Goal: Task Accomplishment & Management: Manage account settings

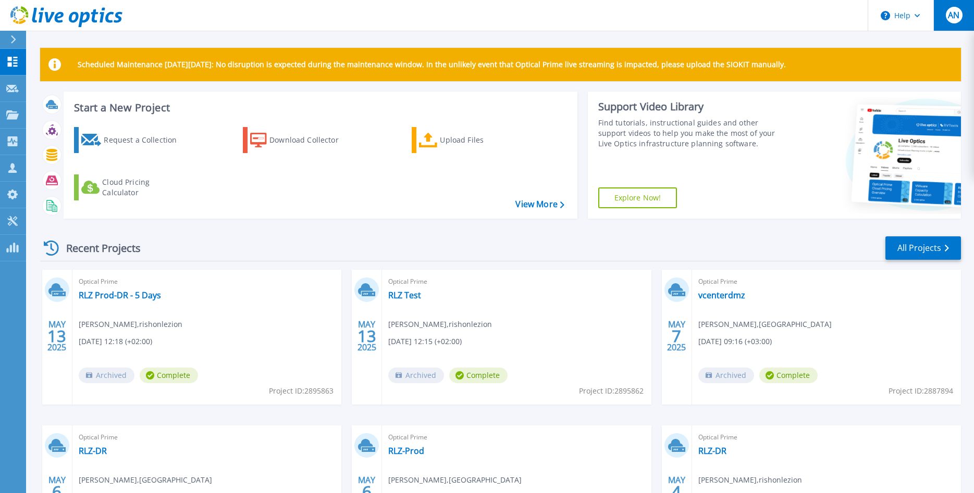
click at [955, 18] on span "AN" at bounding box center [953, 15] width 11 height 8
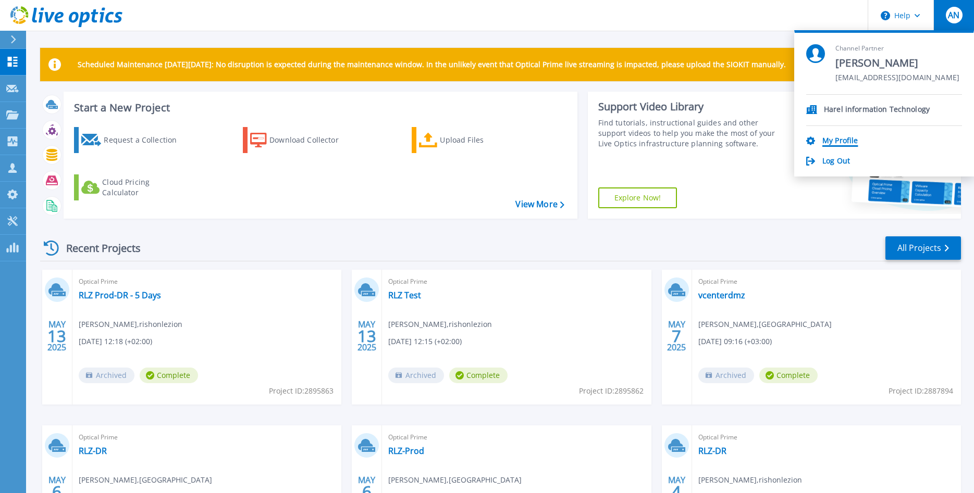
click at [849, 144] on link "My Profile" at bounding box center [839, 142] width 35 height 10
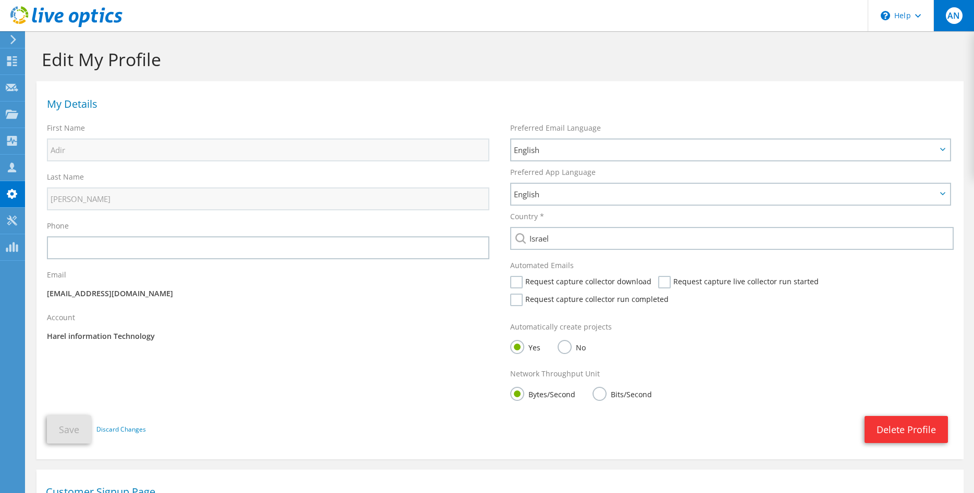
click at [953, 14] on span "AN" at bounding box center [954, 15] width 17 height 17
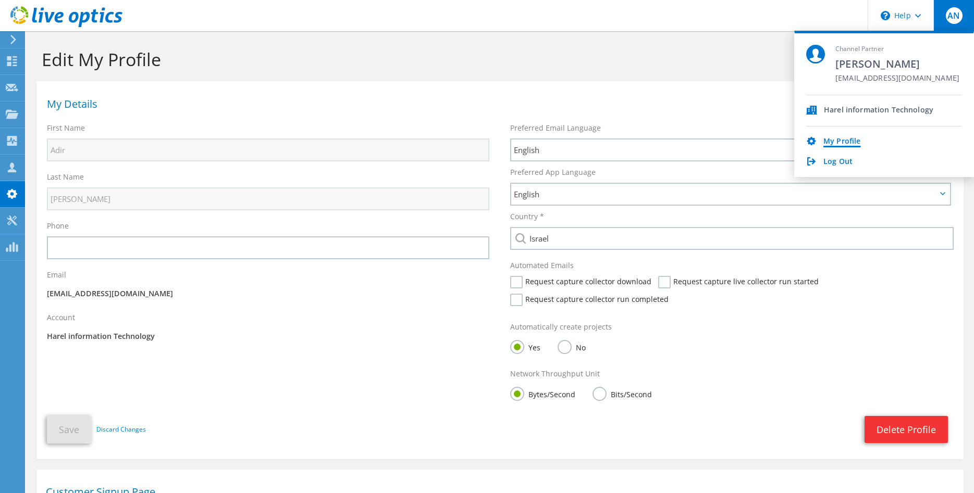
click at [830, 141] on link "My Profile" at bounding box center [841, 142] width 37 height 10
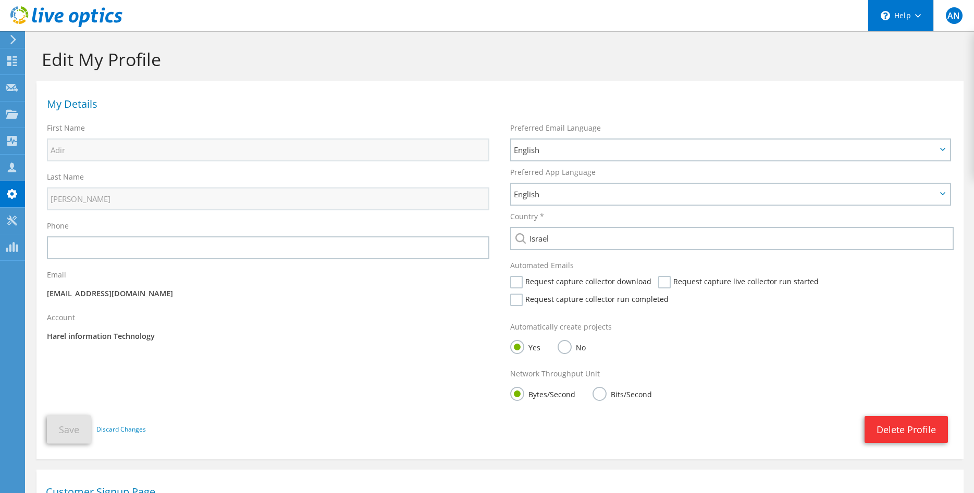
click at [901, 20] on div "\n Help" at bounding box center [901, 15] width 66 height 31
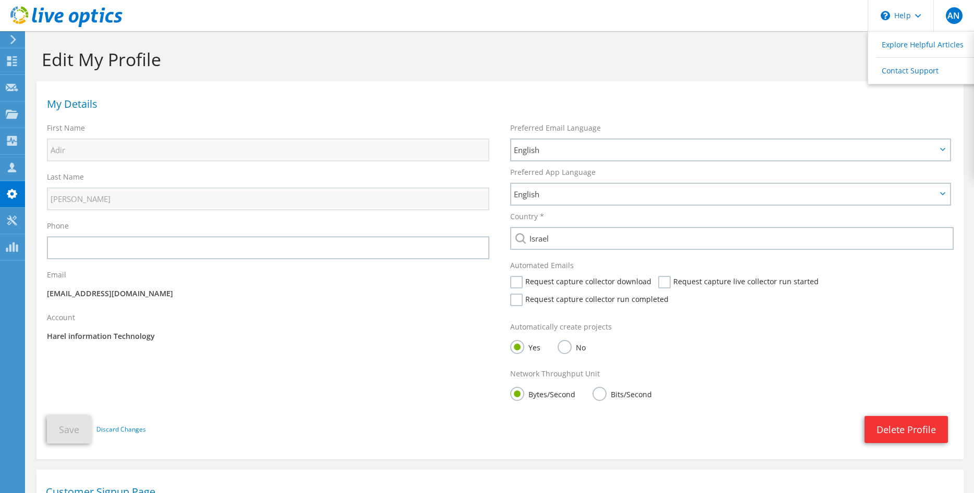
click at [820, 73] on div "Edit My Profile" at bounding box center [499, 56] width 937 height 50
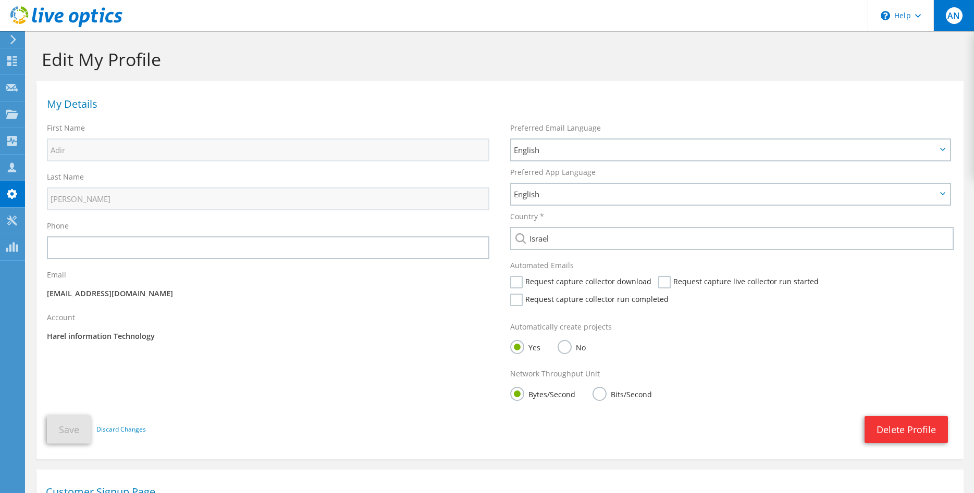
click at [942, 16] on div "AN" at bounding box center [953, 15] width 41 height 31
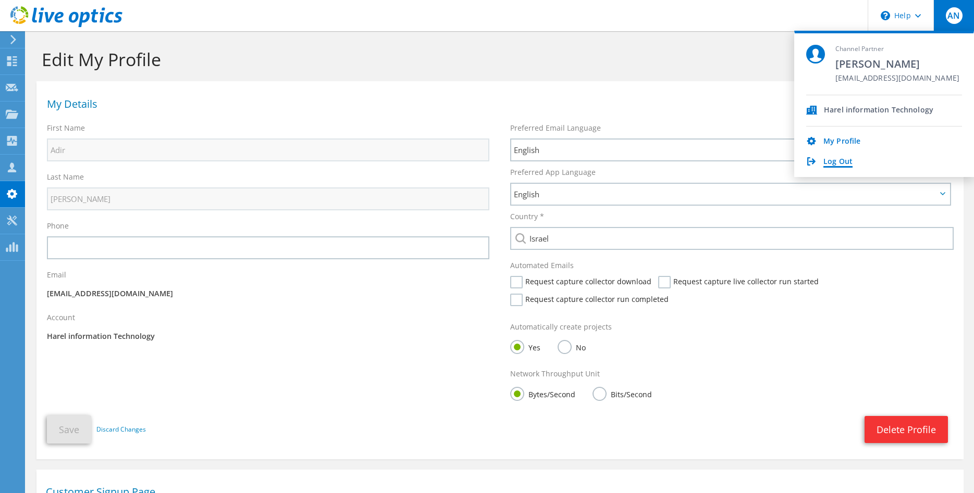
click at [842, 160] on link "Log Out" at bounding box center [837, 162] width 29 height 10
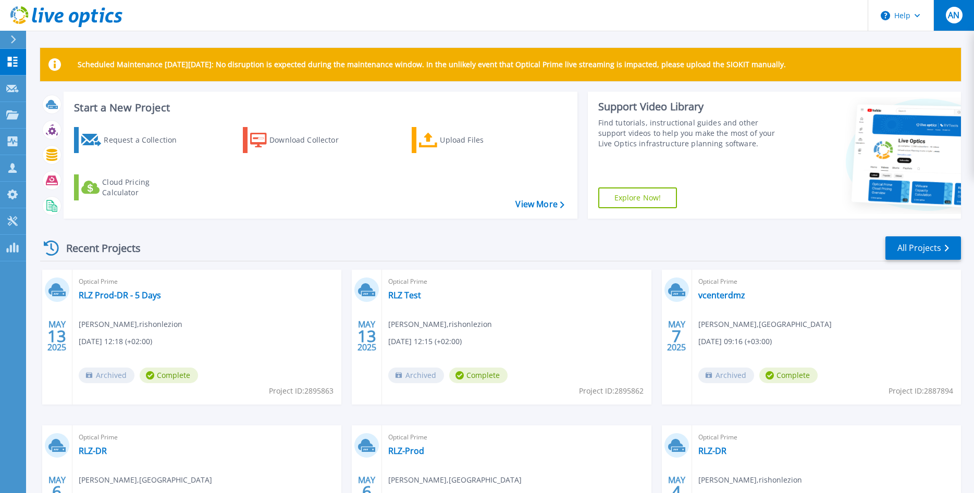
click at [945, 19] on button "AN" at bounding box center [953, 15] width 41 height 31
